Goal: Information Seeking & Learning: Learn about a topic

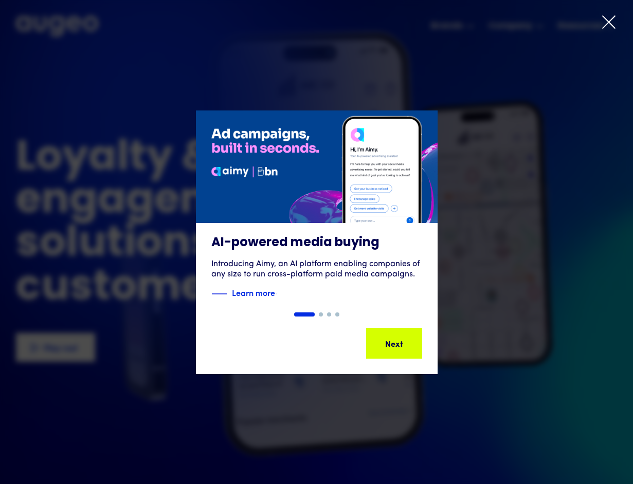
click at [608, 26] on icon at bounding box center [608, 21] width 15 height 15
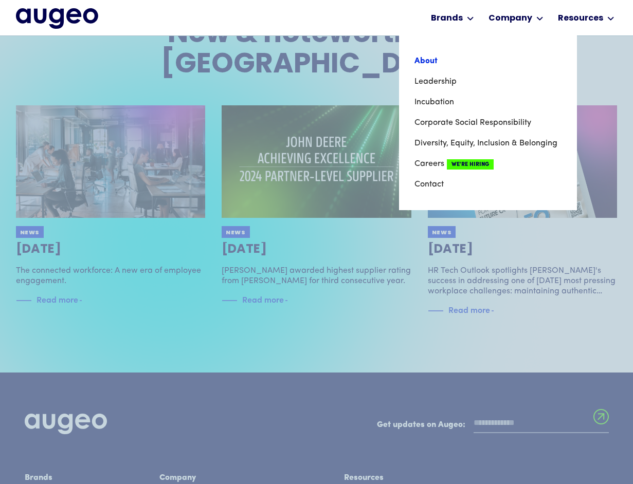
scroll to position [2181, 0]
click at [436, 59] on link "About" at bounding box center [488, 61] width 147 height 21
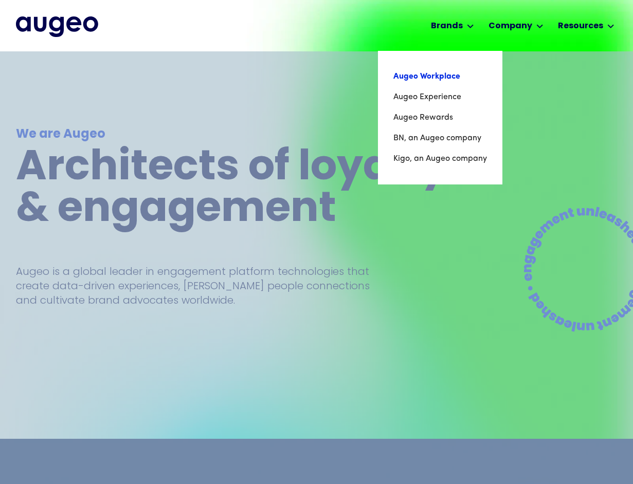
click at [431, 77] on link "Augeo Workplace" at bounding box center [440, 76] width 94 height 21
